Goal: Information Seeking & Learning: Learn about a topic

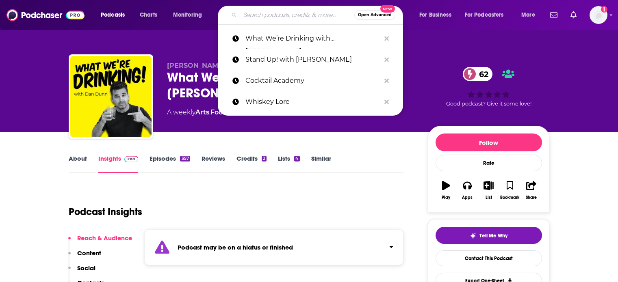
click at [277, 15] on input "Search podcasts, credits, & more..." at bounding box center [297, 15] width 114 height 13
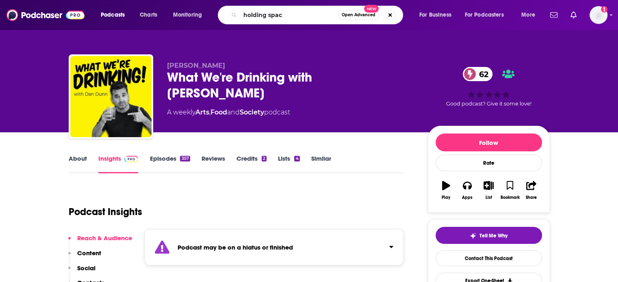
type input "holding space"
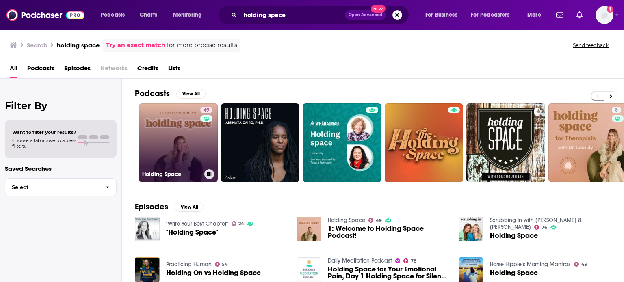
click at [187, 141] on link "49 Holding Space" at bounding box center [178, 143] width 79 height 79
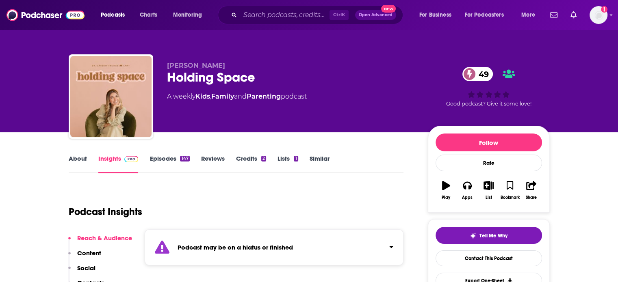
click at [297, 245] on div "Podcast may be on a hiatus or finished" at bounding box center [274, 248] width 259 height 36
click at [350, 202] on div "Podcast Insights" at bounding box center [233, 206] width 329 height 41
